Goal: Task Accomplishment & Management: Manage account settings

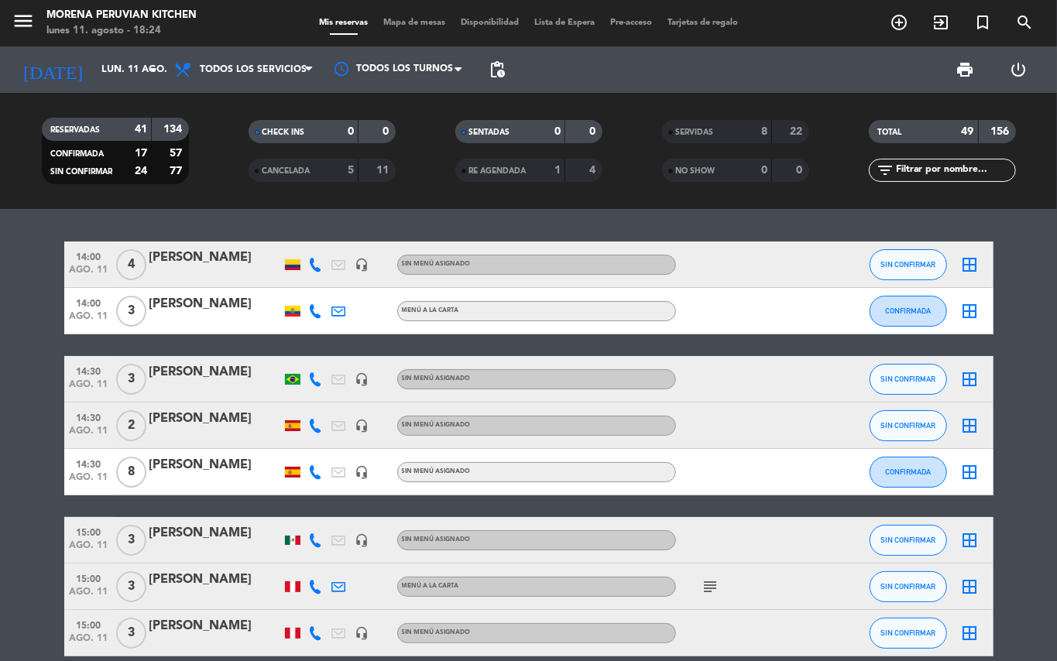
scroll to position [413, 0]
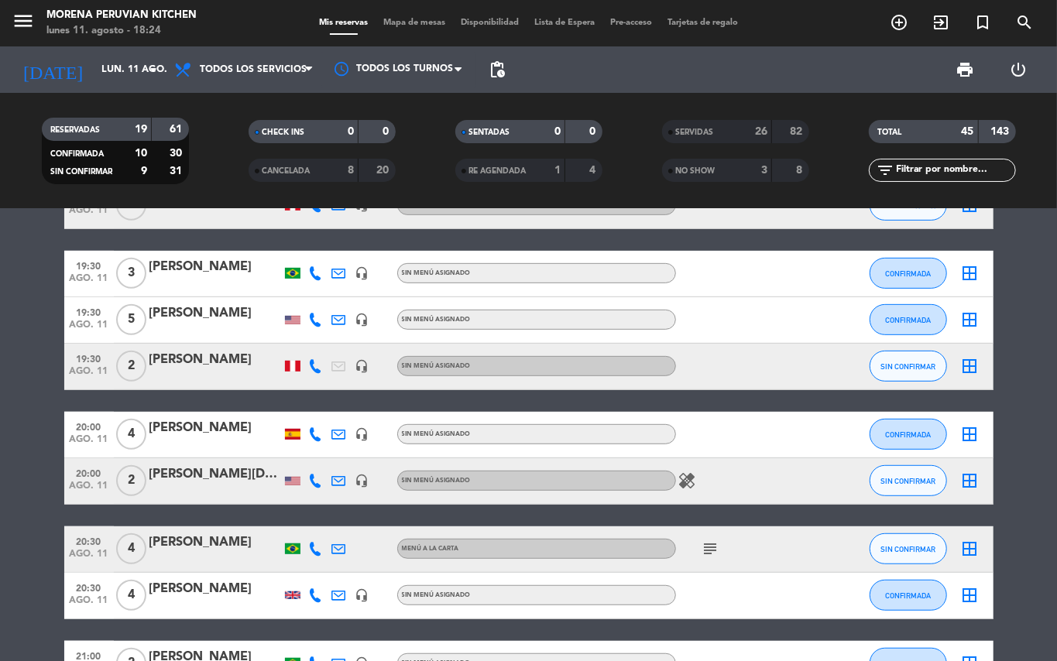
scroll to position [413, 0]
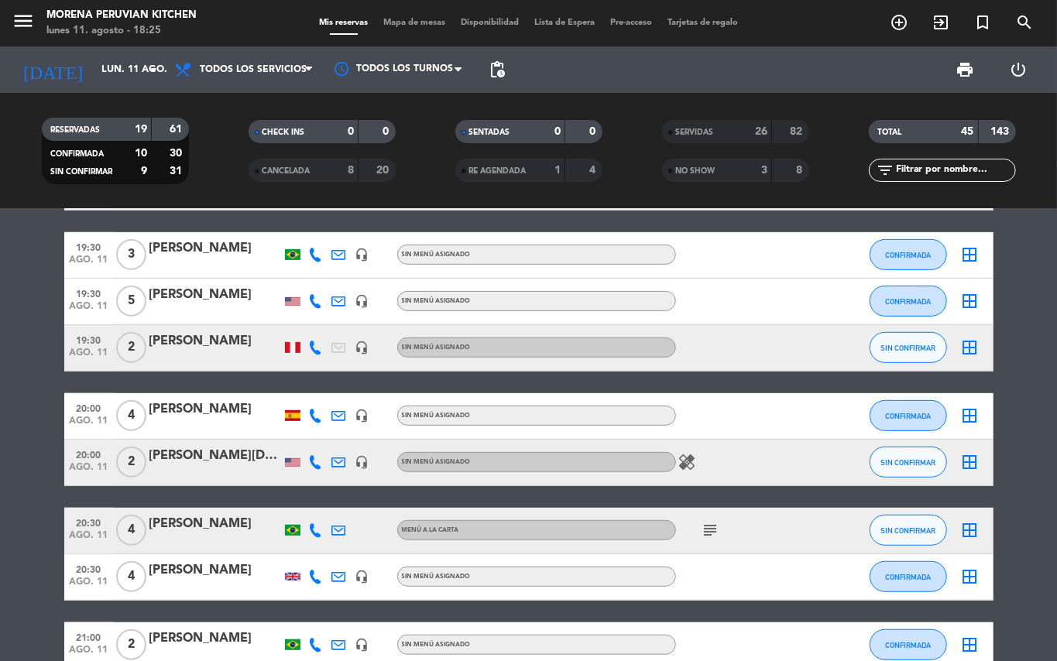
click at [695, 459] on icon "healing" at bounding box center [687, 462] width 19 height 19
click at [713, 519] on div "subject" at bounding box center [745, 531] width 139 height 46
click at [709, 530] on icon "subject" at bounding box center [711, 530] width 19 height 19
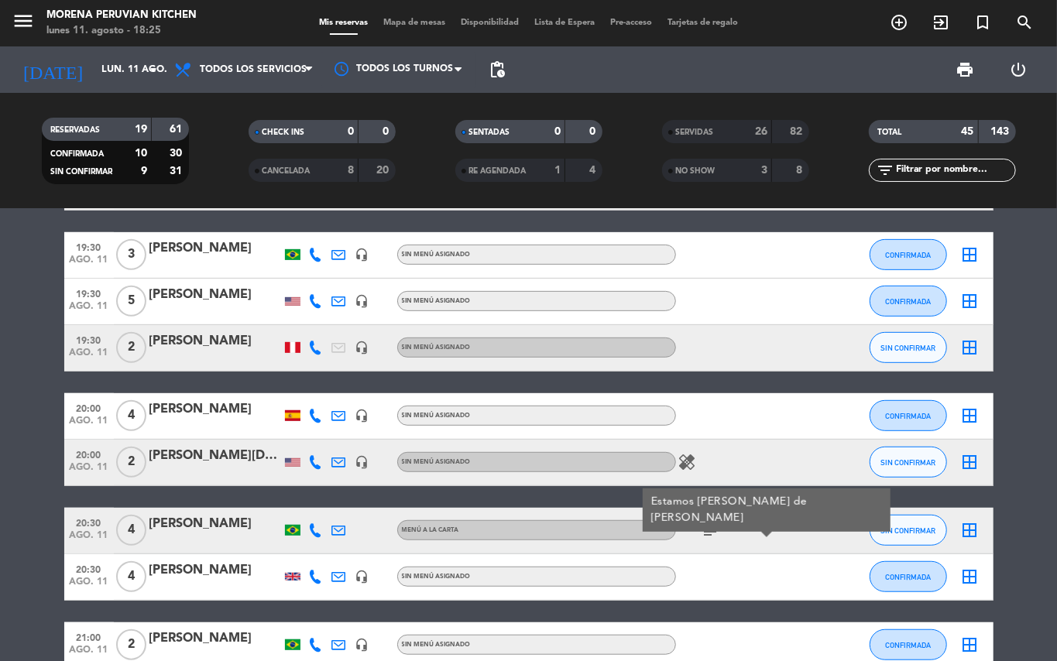
click at [709, 530] on icon "subject" at bounding box center [711, 530] width 19 height 19
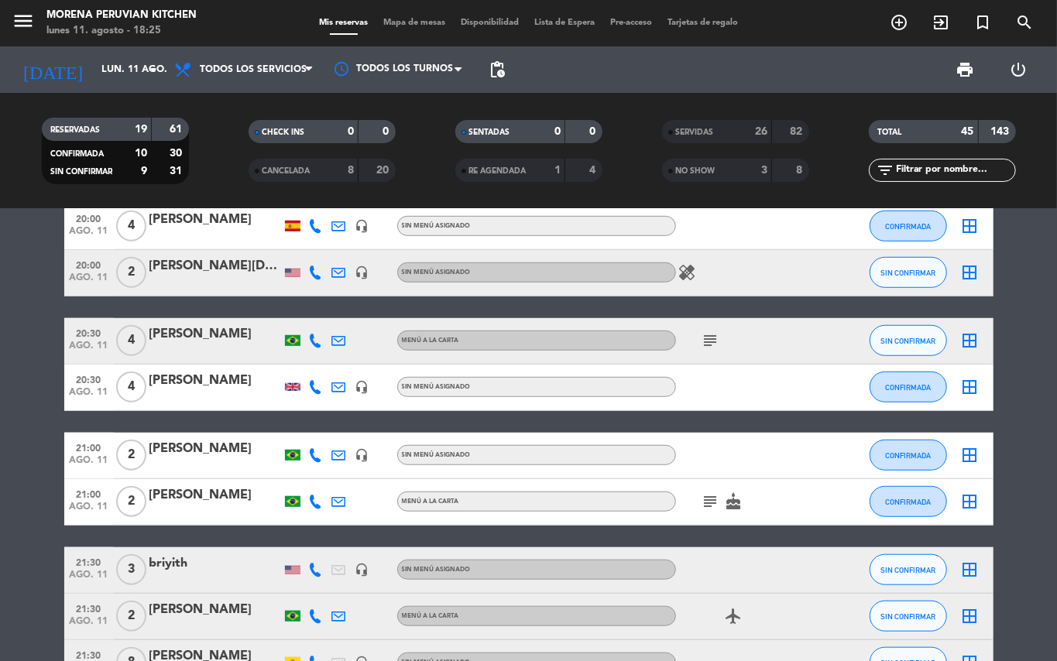
scroll to position [619, 0]
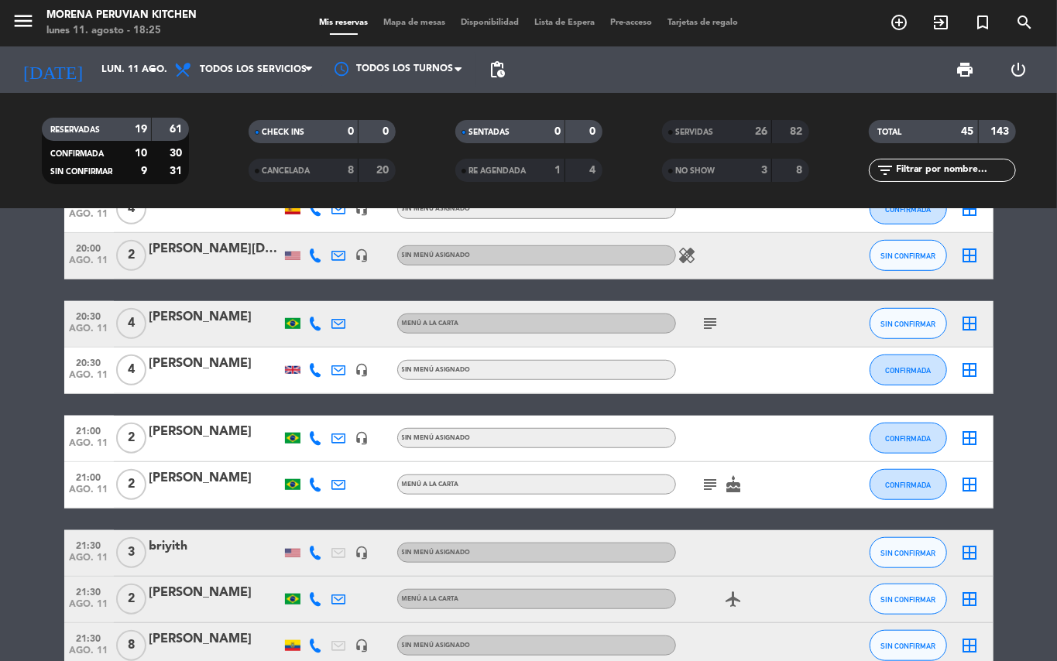
click at [710, 485] on icon "subject" at bounding box center [711, 484] width 19 height 19
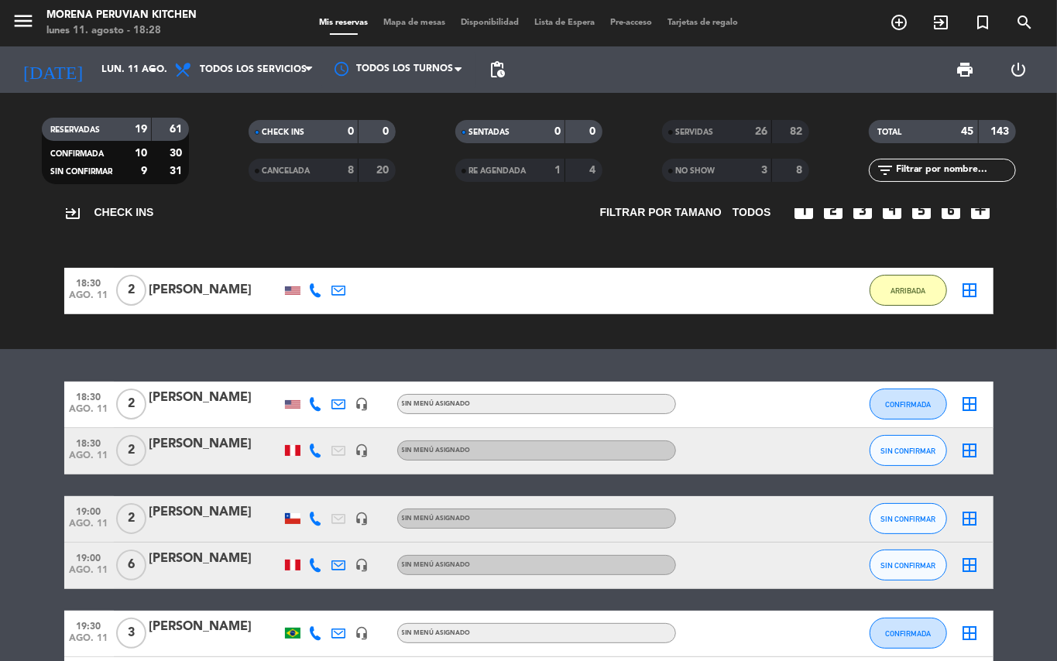
scroll to position [0, 0]
